Goal: Task Accomplishment & Management: Use online tool/utility

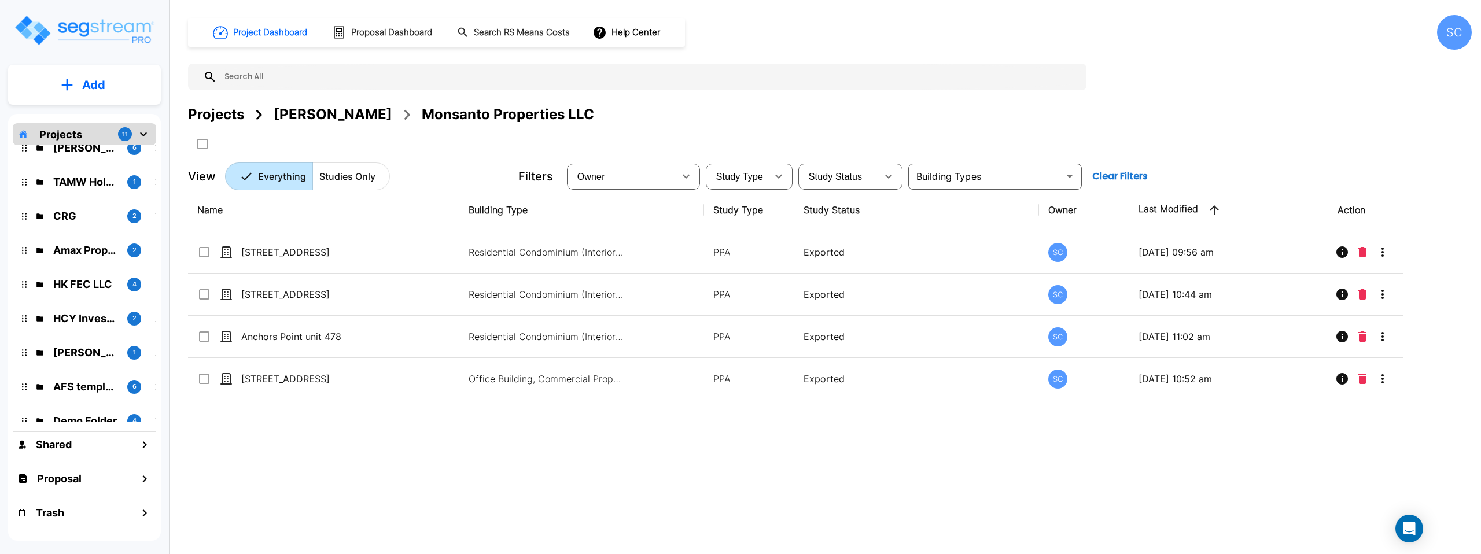
scroll to position [98, 0]
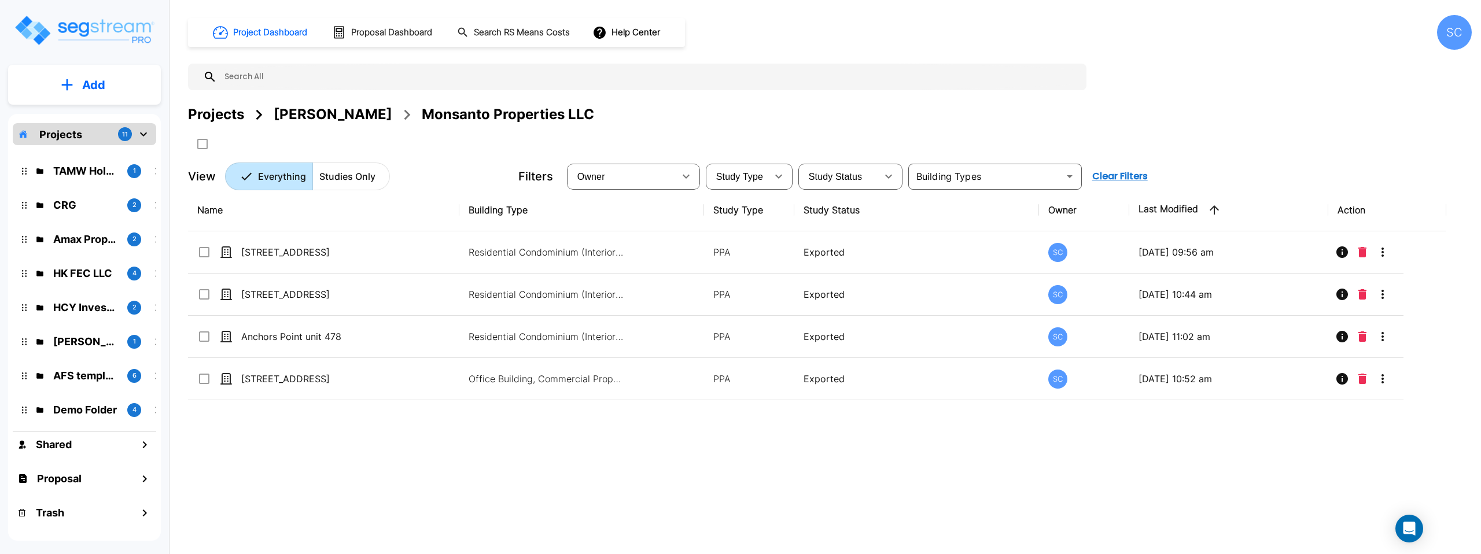
click at [91, 330] on div "[PERSON_NAME] 1" at bounding box center [93, 341] width 152 height 25
click at [92, 339] on p "[PERSON_NAME]" at bounding box center [85, 342] width 65 height 16
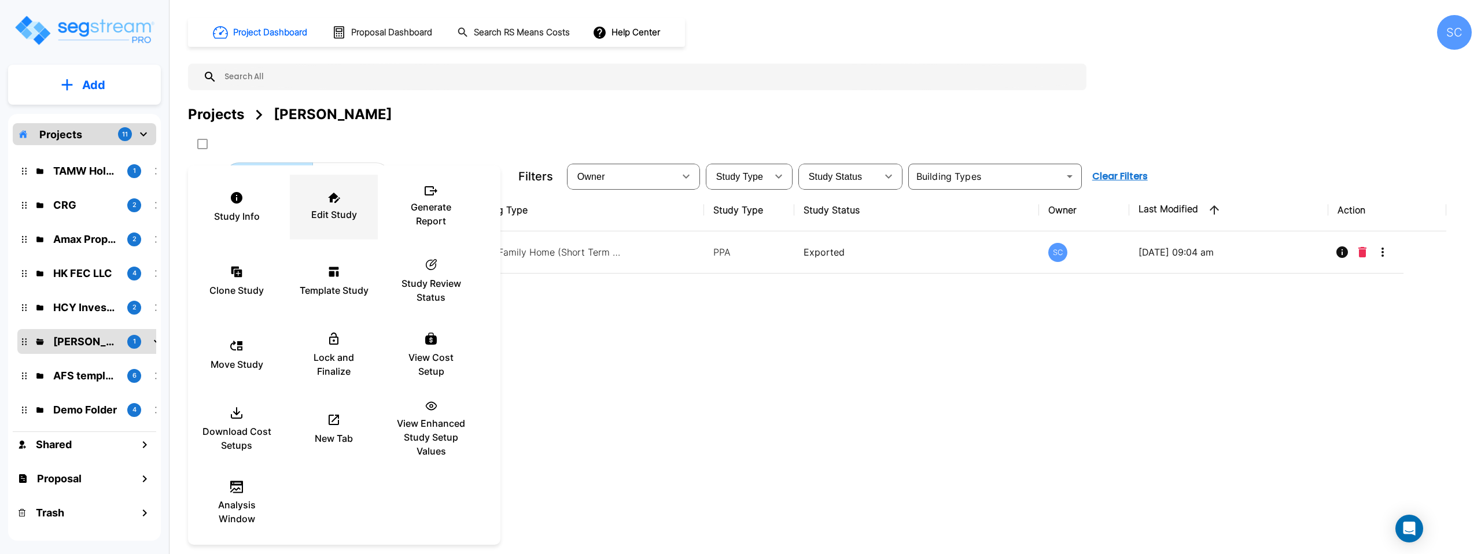
click at [345, 204] on div "Edit Study" at bounding box center [333, 207] width 69 height 58
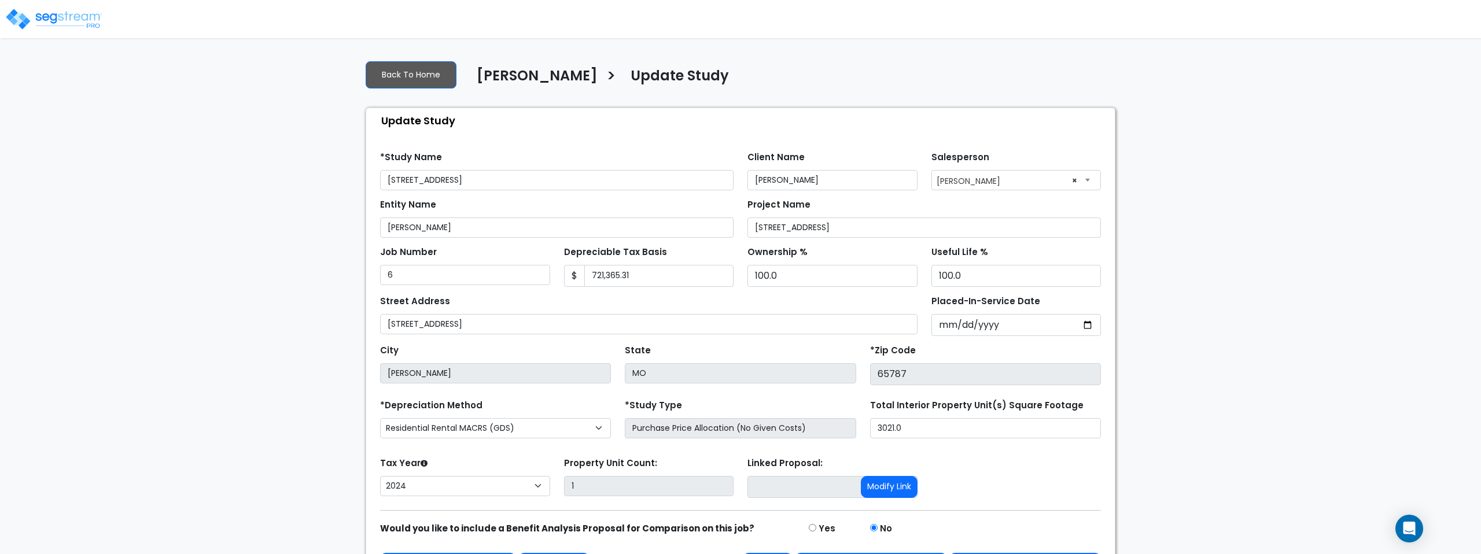
select select "2024"
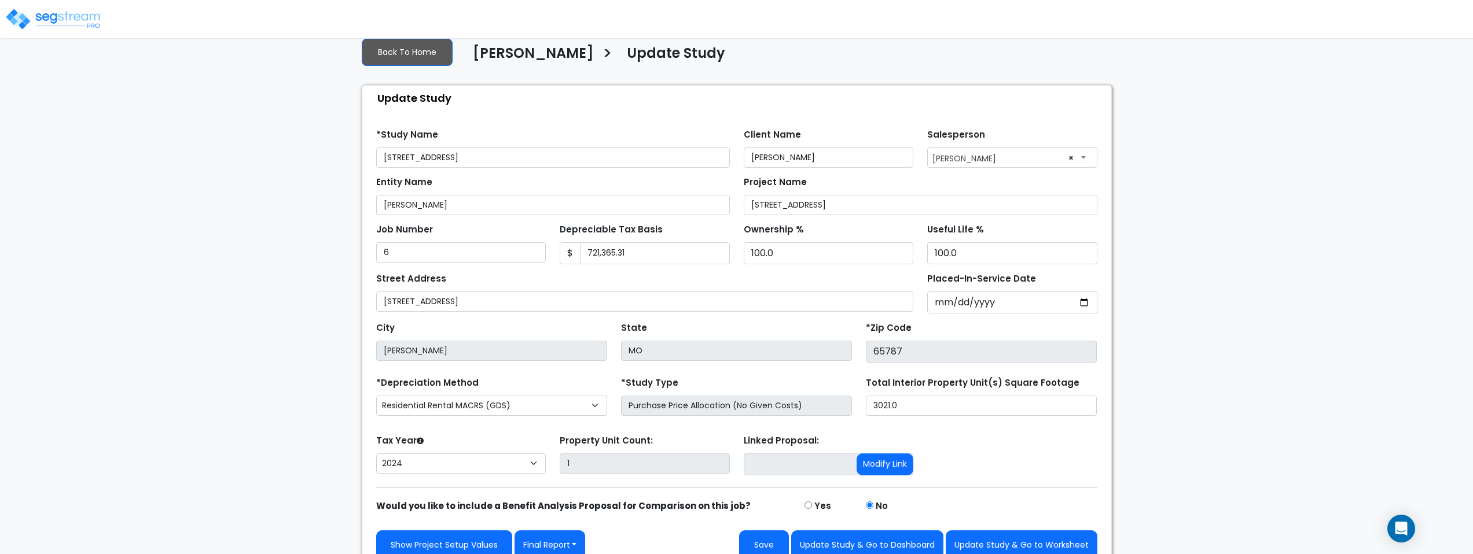
scroll to position [23, 0]
click at [556, 403] on select "Commercial MACRS (GDS) Residential Rental MACRS (GDS) Commercial MACRS (GDS) QIP" at bounding box center [491, 405] width 231 height 20
select select "CM(_138"
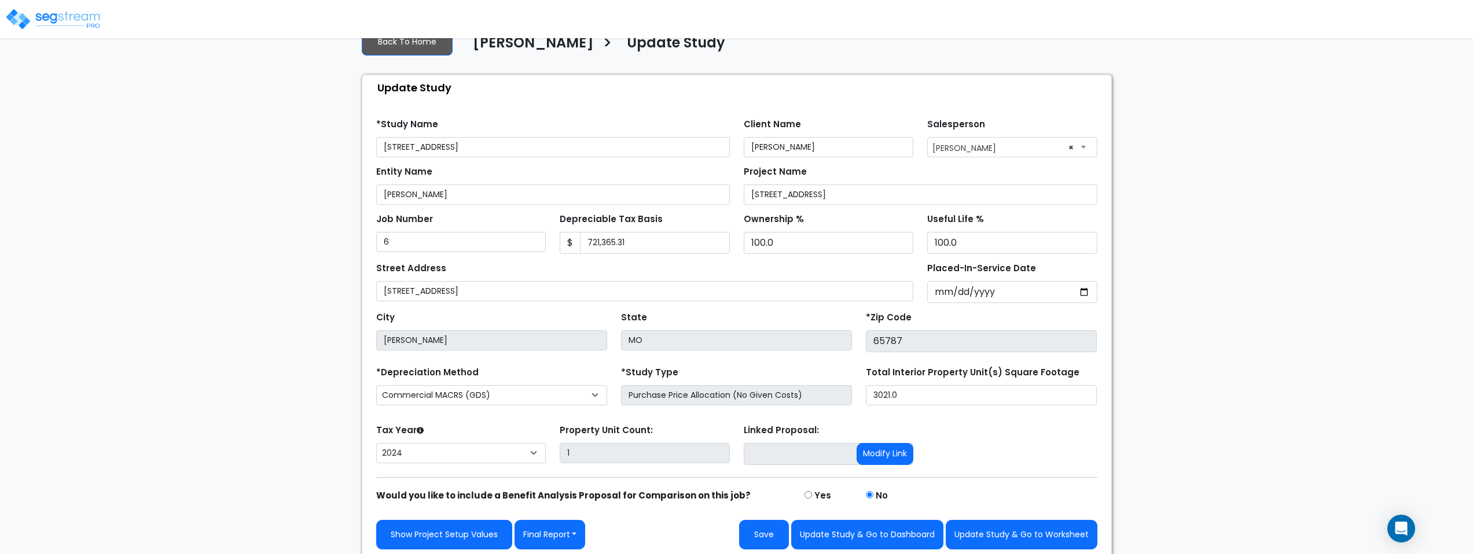
scroll to position [38, 0]
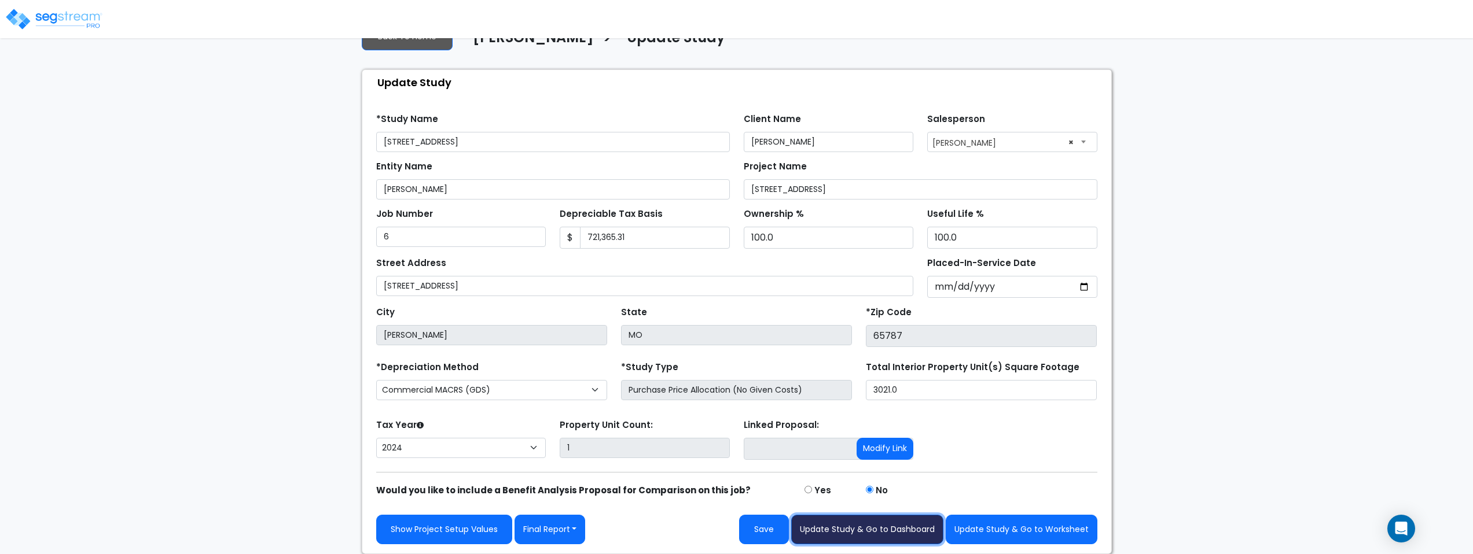
click at [892, 526] on button "Update Study & Go to Dashboard" at bounding box center [867, 530] width 152 height 30
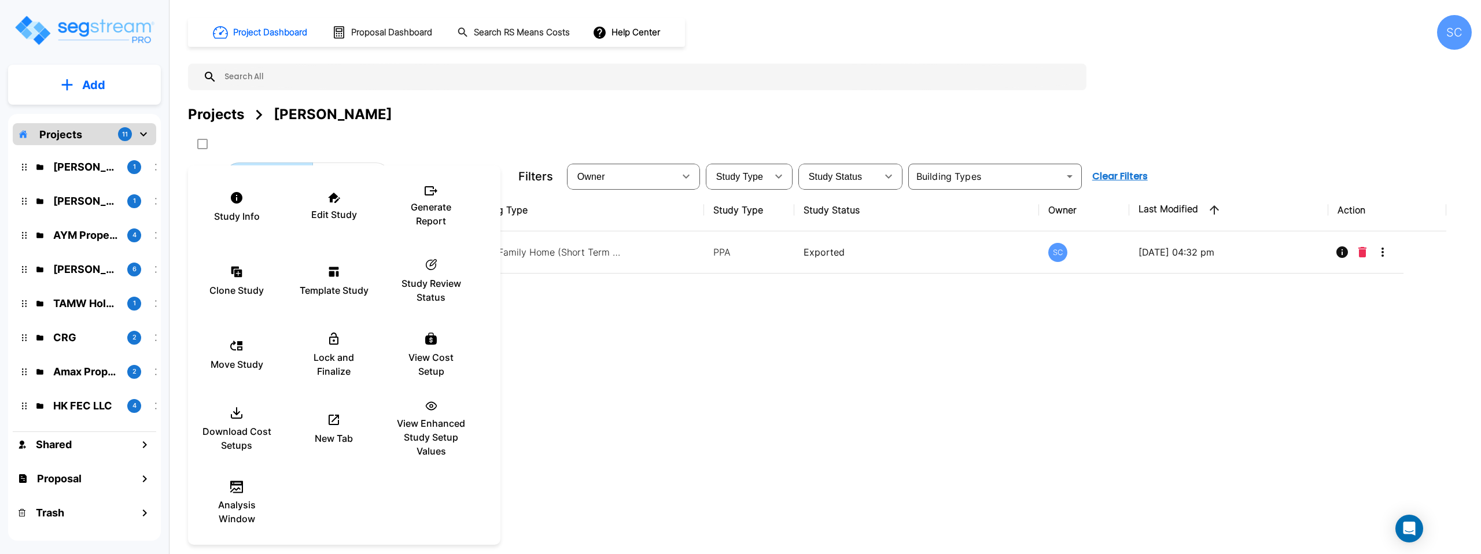
click at [648, 240] on div at bounding box center [740, 277] width 1481 height 554
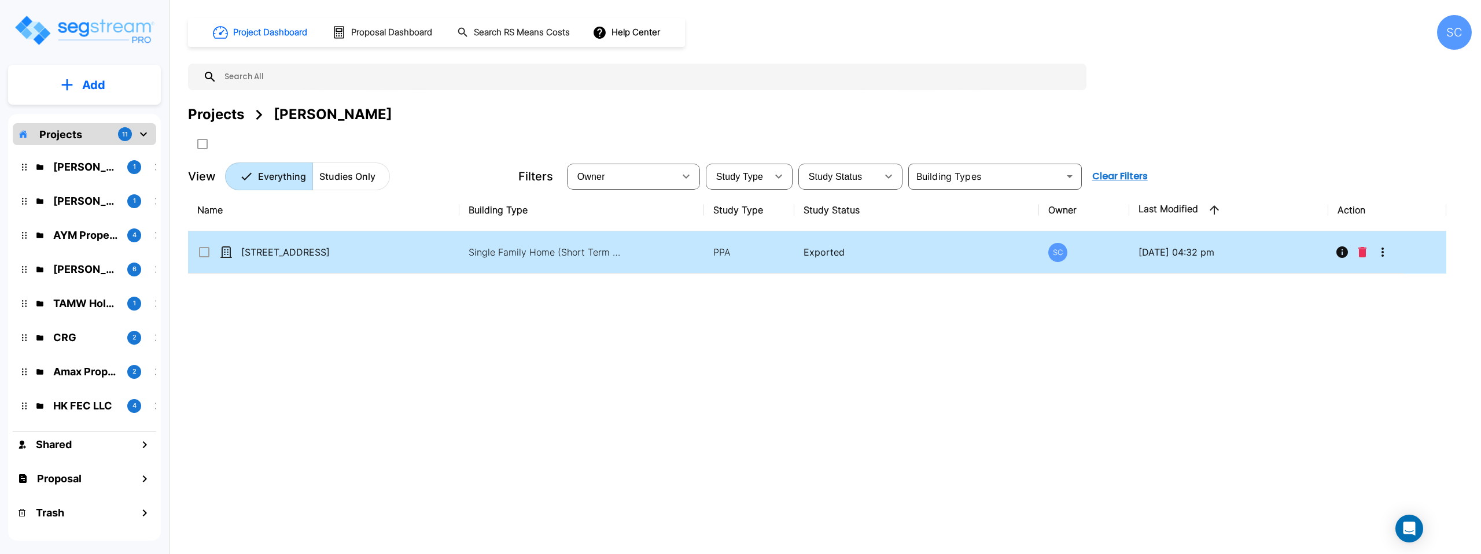
click at [637, 255] on td "Single Family Home (Short Term Residential Rental), Single Family Home Site" at bounding box center [581, 252] width 244 height 42
checkbox input "true"
click at [637, 255] on td "Single Family Home (Short Term Residential Rental), Single Family Home Site" at bounding box center [581, 252] width 244 height 42
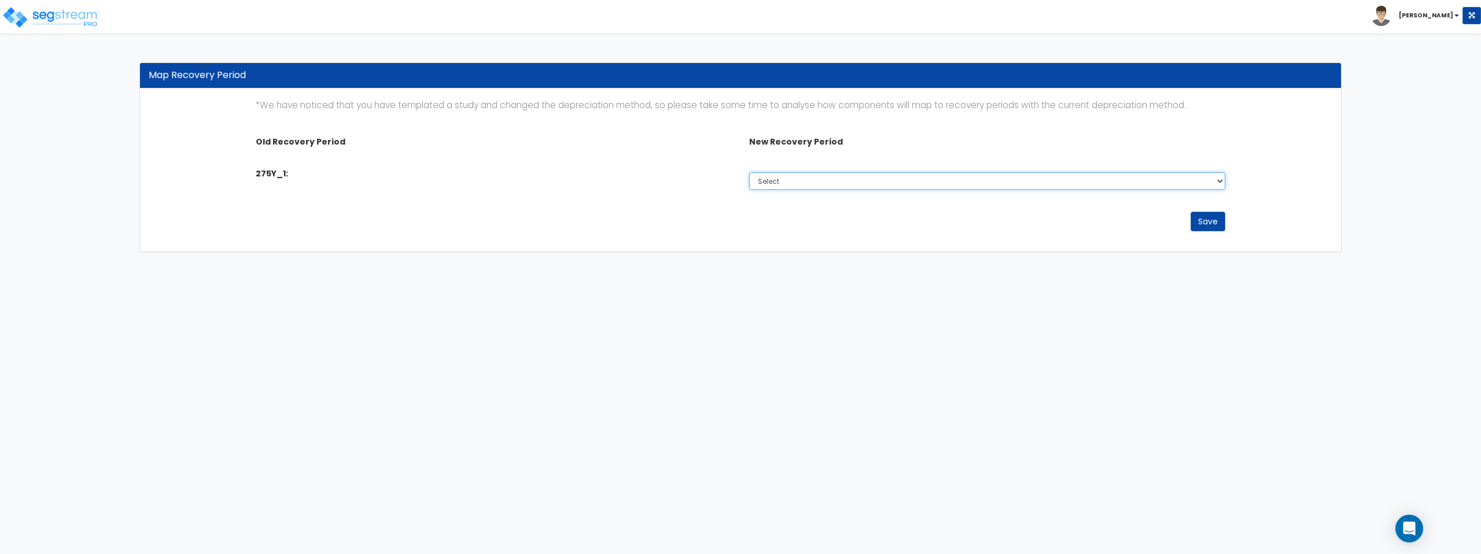
click at [817, 184] on select "Select 5 Years 7 Years 15 Years 39 Years 27.5 Year" at bounding box center [987, 180] width 476 height 17
select select "39Y"
click at [749, 172] on select "Select 5 Years 7 Years 15 Years 39 Years 27.5 Year" at bounding box center [987, 180] width 476 height 17
click at [1205, 223] on button "Save" at bounding box center [1208, 222] width 35 height 20
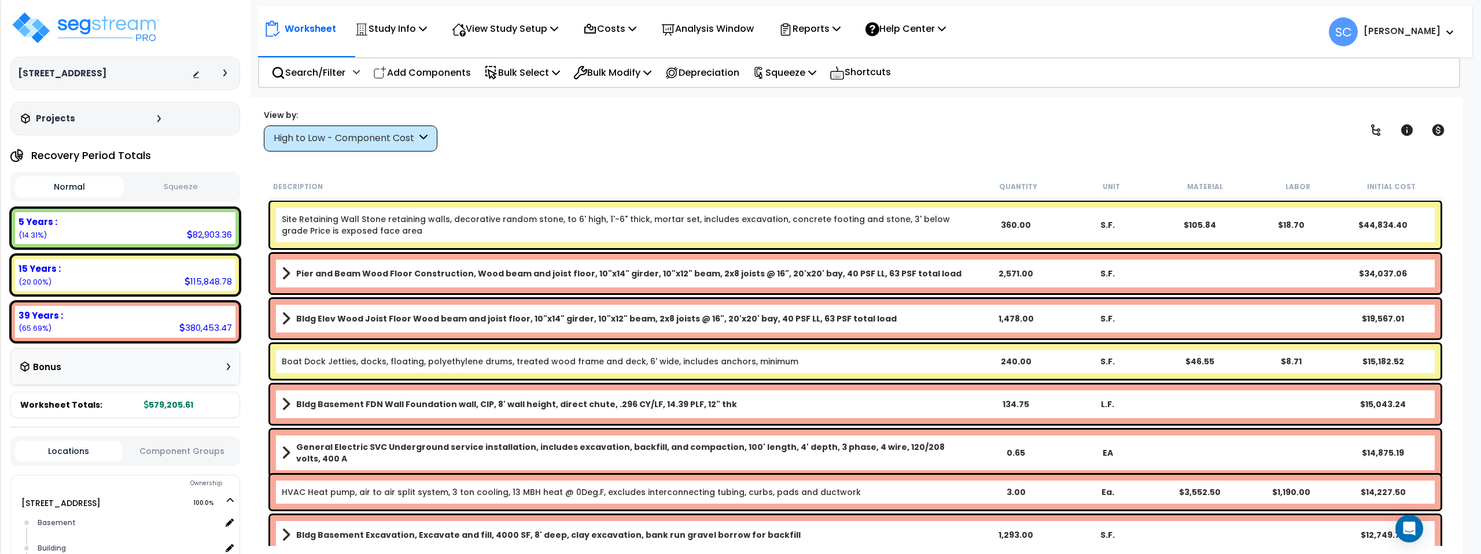
click at [187, 174] on div "Normal Squeeze" at bounding box center [125, 187] width 230 height 30
click at [200, 192] on button "Squeeze" at bounding box center [181, 187] width 109 height 20
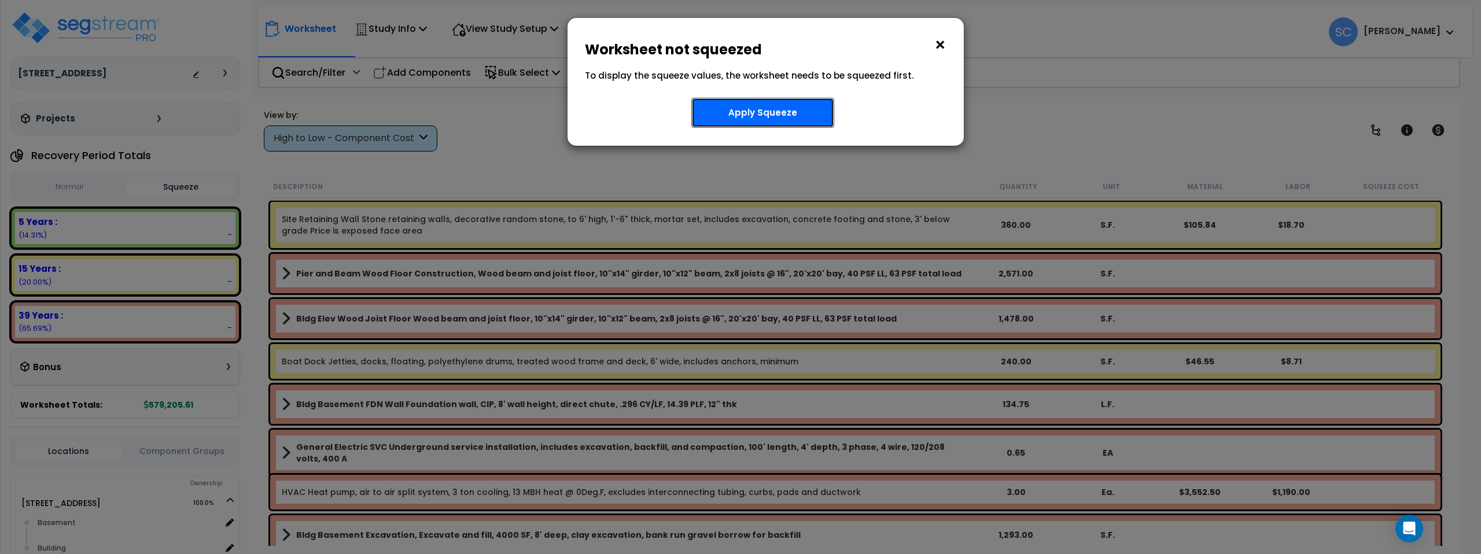
click at [770, 109] on button "Apply Squeeze" at bounding box center [763, 113] width 143 height 30
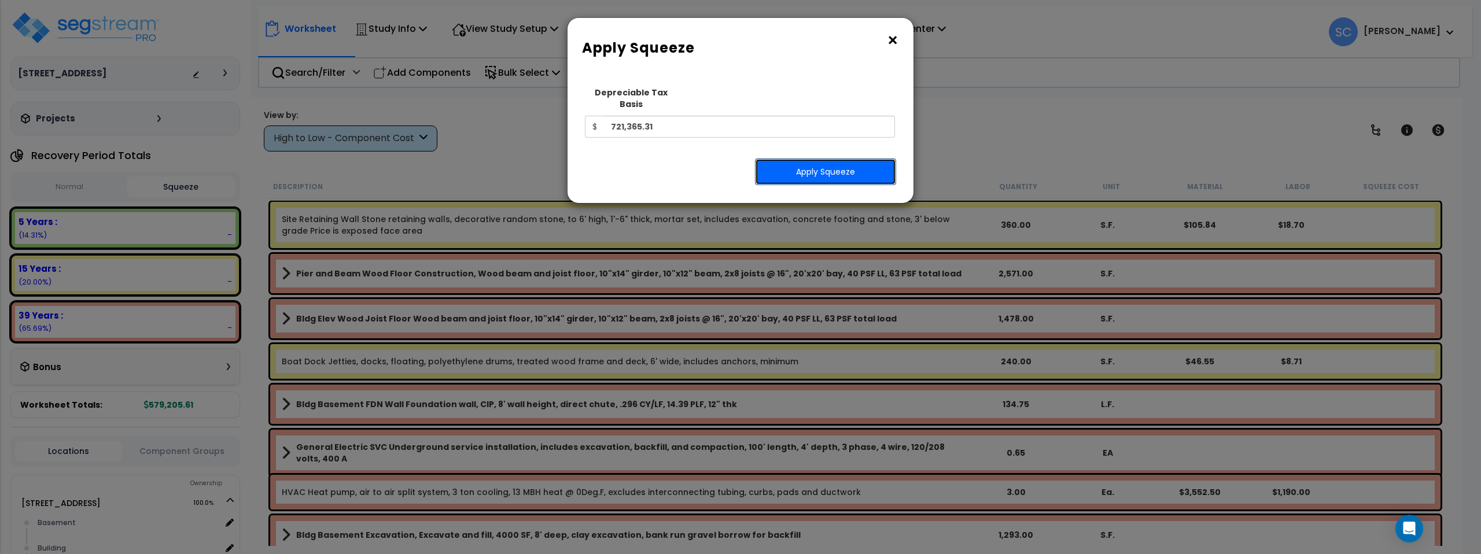
click at [815, 159] on button "Apply Squeeze" at bounding box center [825, 172] width 141 height 27
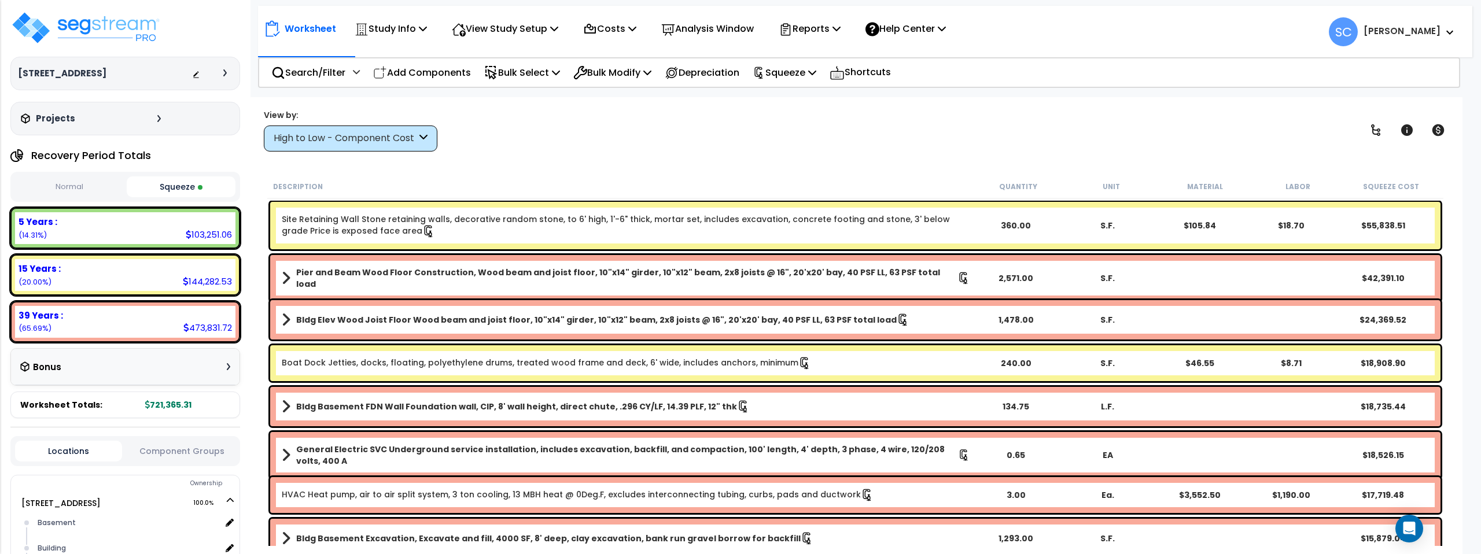
click at [72, 192] on button "Normal" at bounding box center [69, 187] width 109 height 20
click at [185, 187] on button "Squeeze" at bounding box center [181, 187] width 109 height 20
click at [69, 189] on button "Normal" at bounding box center [69, 187] width 109 height 20
click at [192, 183] on button "Squeeze" at bounding box center [181, 187] width 109 height 20
click at [90, 178] on button "Normal" at bounding box center [69, 187] width 109 height 20
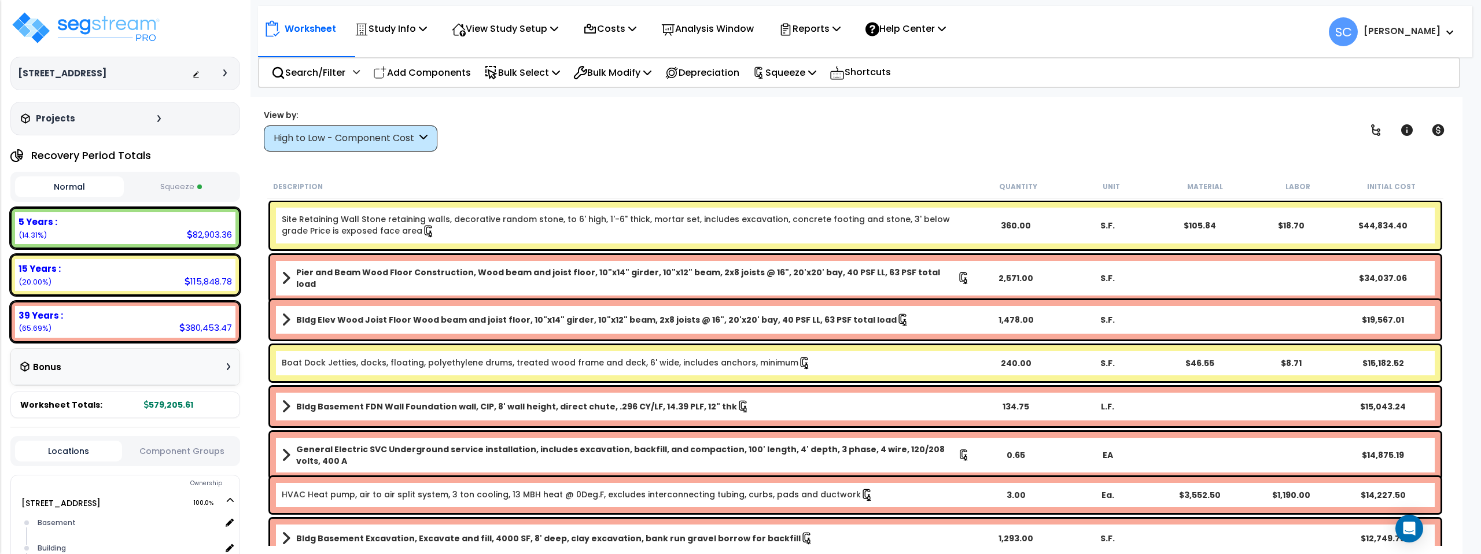
click at [186, 181] on button "Squeeze" at bounding box center [181, 187] width 109 height 20
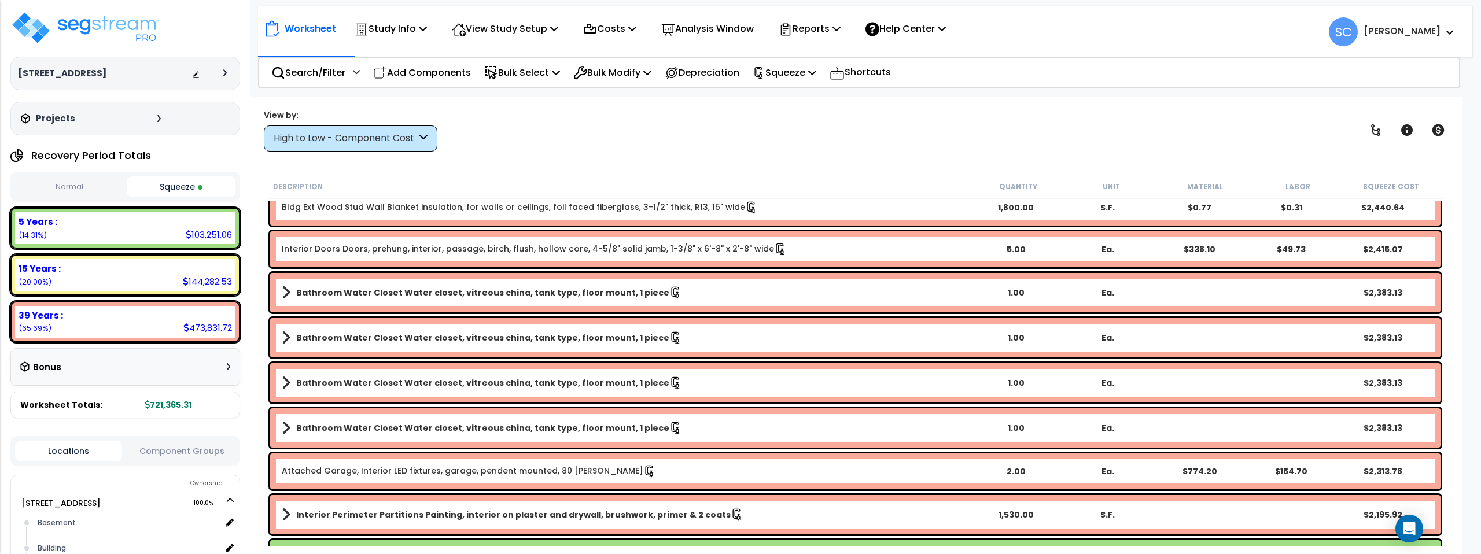
click at [76, 73] on h3 "[STREET_ADDRESS]" at bounding box center [62, 74] width 89 height 12
click at [91, 26] on img at bounding box center [85, 27] width 150 height 35
